Goal: Navigation & Orientation: Find specific page/section

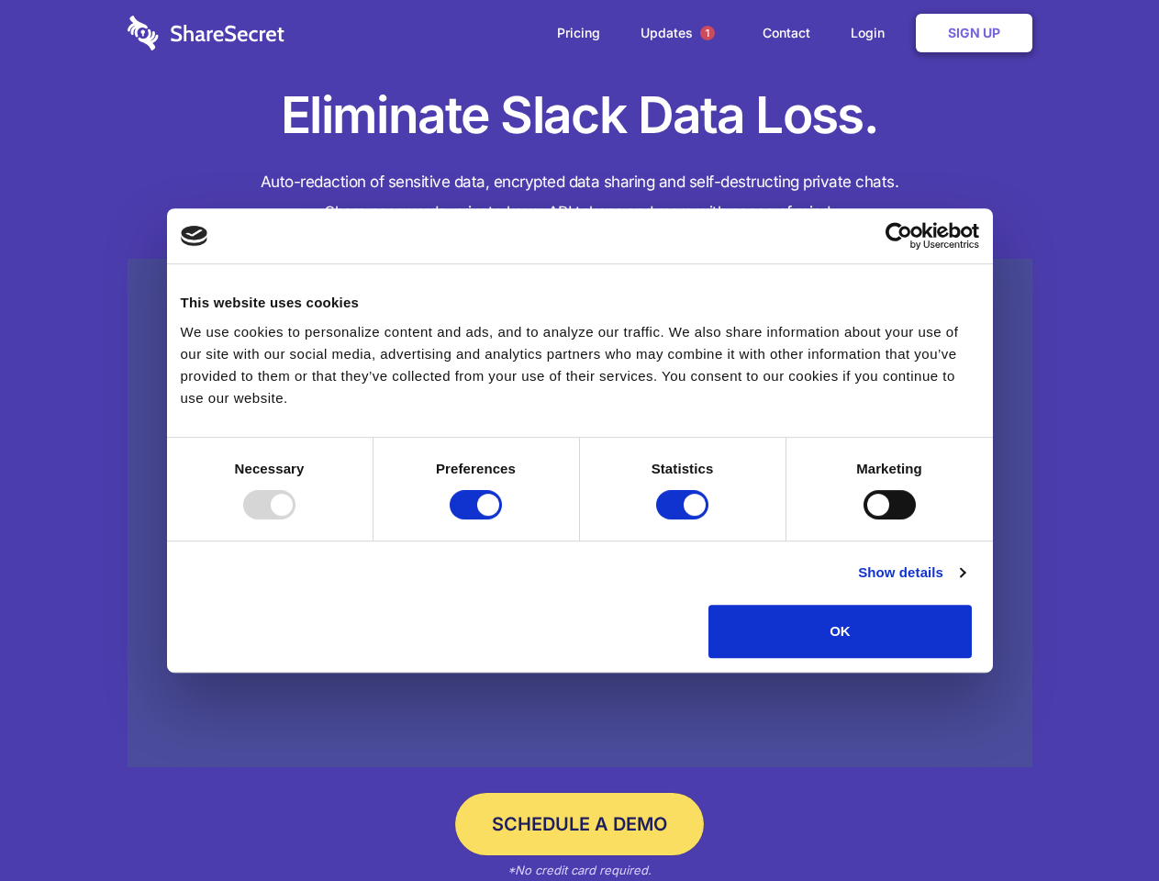
click at [295, 519] on div at bounding box center [269, 504] width 52 height 29
click at [502, 519] on input "Preferences" at bounding box center [476, 504] width 52 height 29
checkbox input "false"
click at [685, 519] on input "Statistics" at bounding box center [682, 504] width 52 height 29
checkbox input "false"
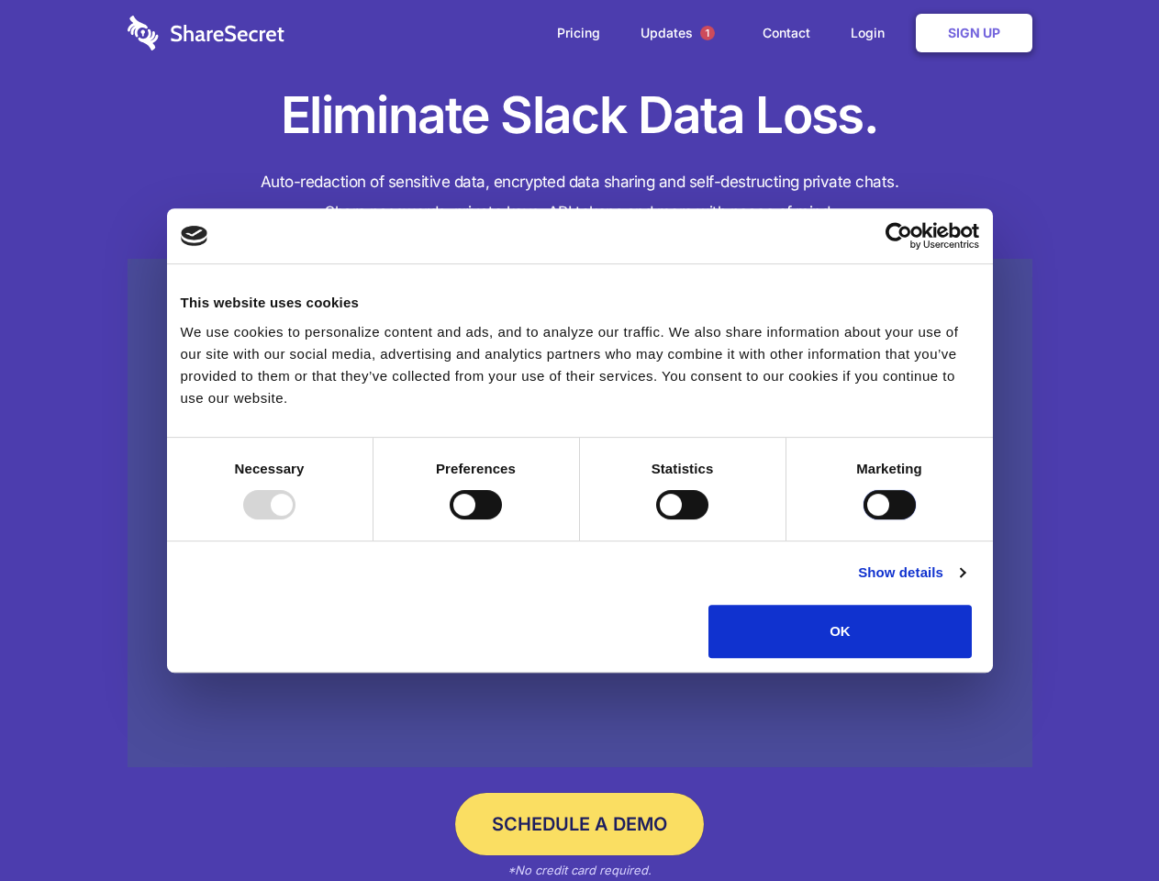
click at [864, 519] on input "Marketing" at bounding box center [890, 504] width 52 height 29
checkbox input "true"
click at [964, 584] on link "Show details" at bounding box center [911, 573] width 106 height 22
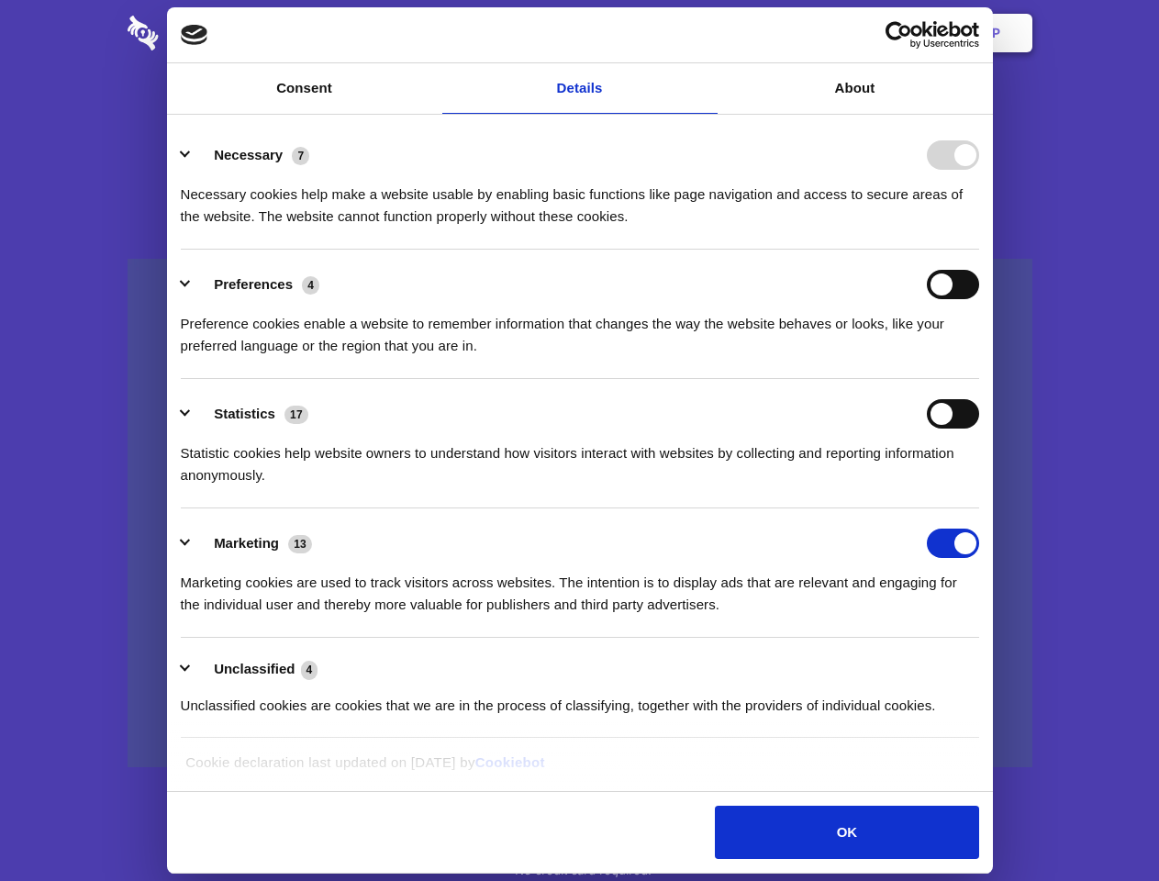
click at [987, 664] on ul "Necessary 7 Necessary cookies help make a website usable by enabling basic func…" at bounding box center [580, 429] width 816 height 619
click at [707, 33] on span "1" at bounding box center [707, 33] width 15 height 15
